Goal: Find specific page/section: Find specific page/section

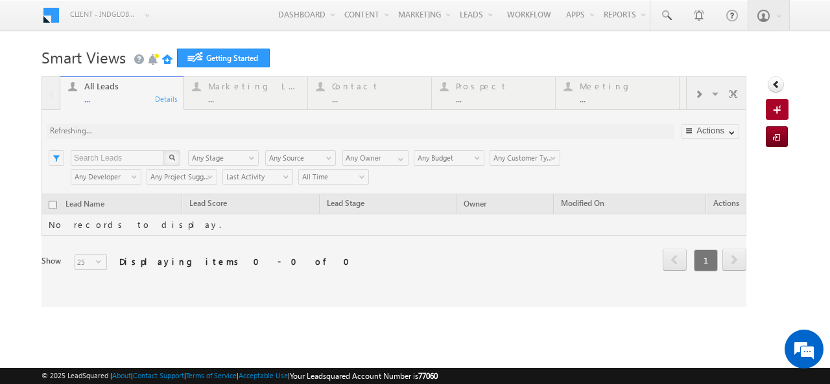
click at [0, 0] on link "Reports Home" at bounding box center [0, 0] width 0 height 0
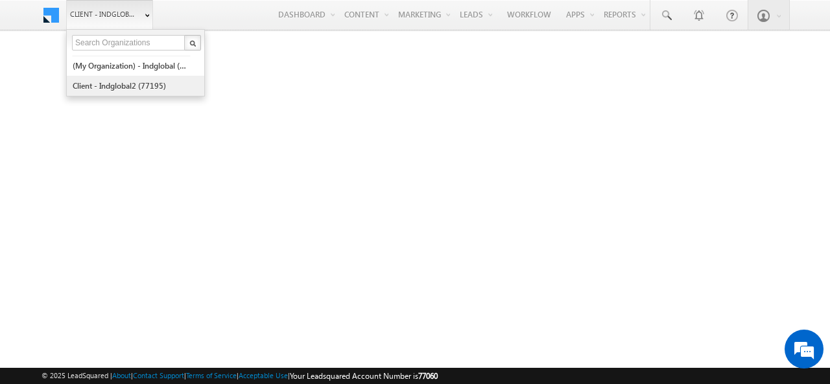
click at [97, 85] on link "Client - indglobal2 (77195)" at bounding box center [131, 86] width 119 height 20
